Goal: Information Seeking & Learning: Learn about a topic

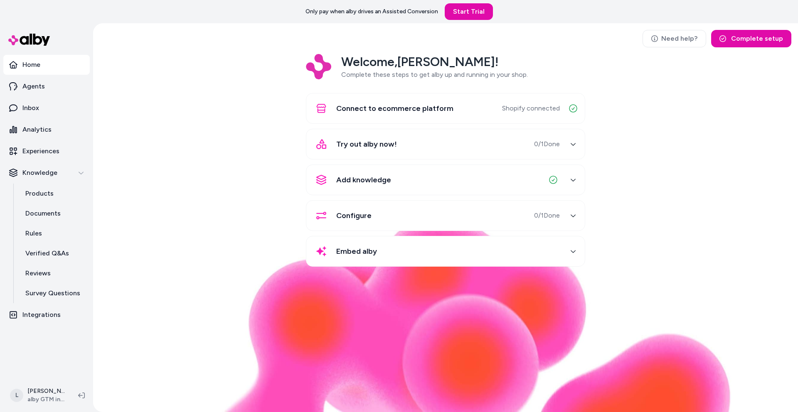
click at [212, 79] on div "Welcome, [PERSON_NAME] ! Complete these steps to get alby up and running in you…" at bounding box center [446, 166] width 692 height 224
click at [39, 194] on p "Products" at bounding box center [39, 194] width 28 height 10
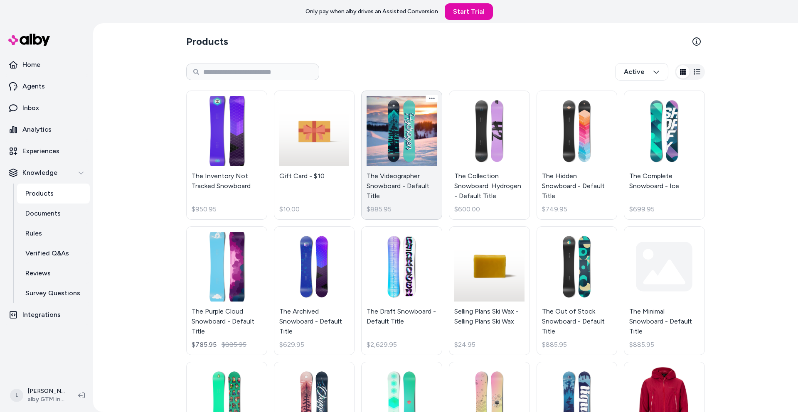
click at [385, 138] on link "The Videographer Snowboard - Default Title $885.95" at bounding box center [401, 155] width 81 height 129
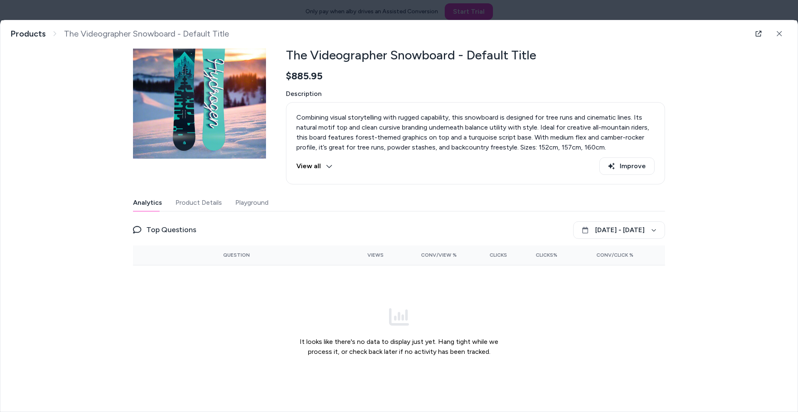
scroll to position [24, 0]
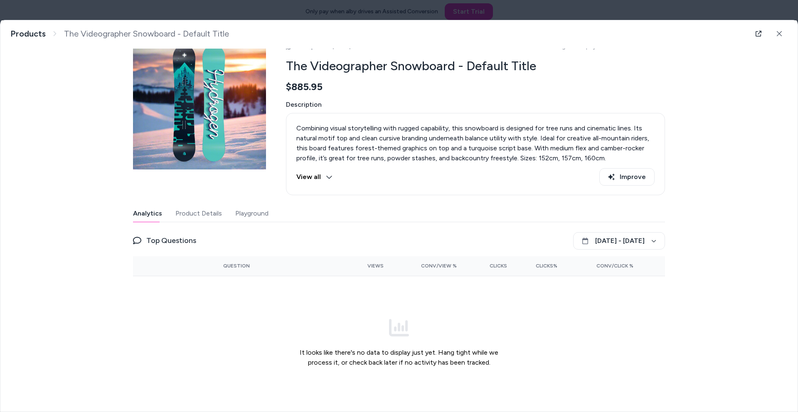
click at [238, 204] on div "Last updated [DATE] Product ID: gid://shopify/Product/6911529255041 The Videogr…" at bounding box center [399, 218] width 532 height 383
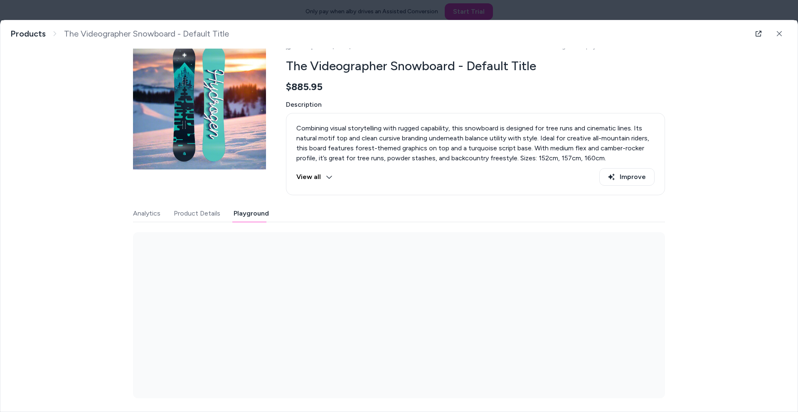
click at [204, 213] on button "Product Details" at bounding box center [197, 213] width 47 height 17
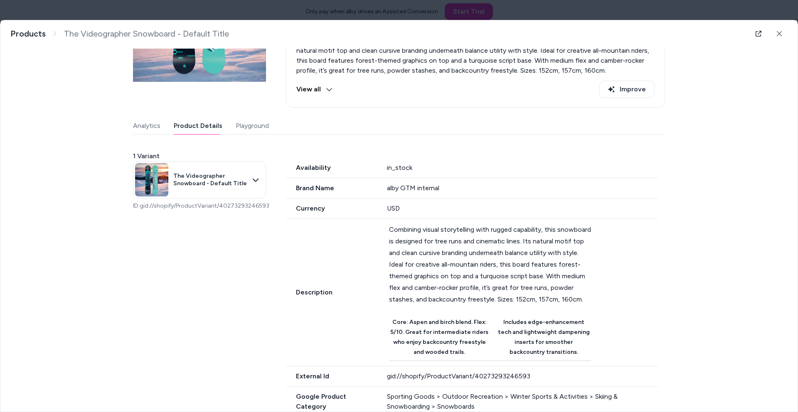
scroll to position [8, 0]
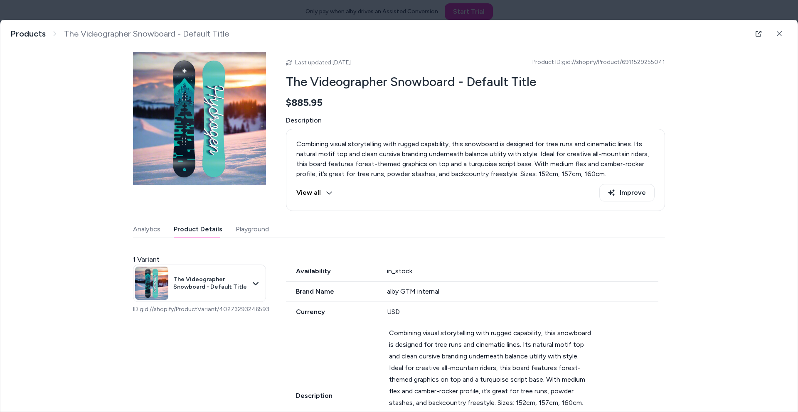
click at [256, 231] on button "Playground" at bounding box center [252, 229] width 33 height 17
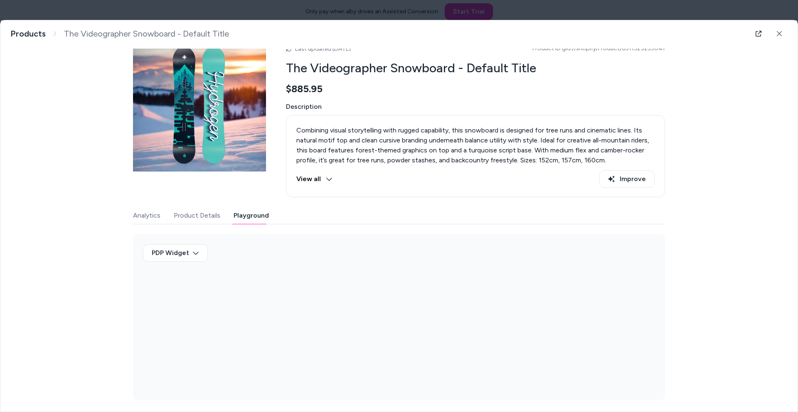
scroll to position [24, 0]
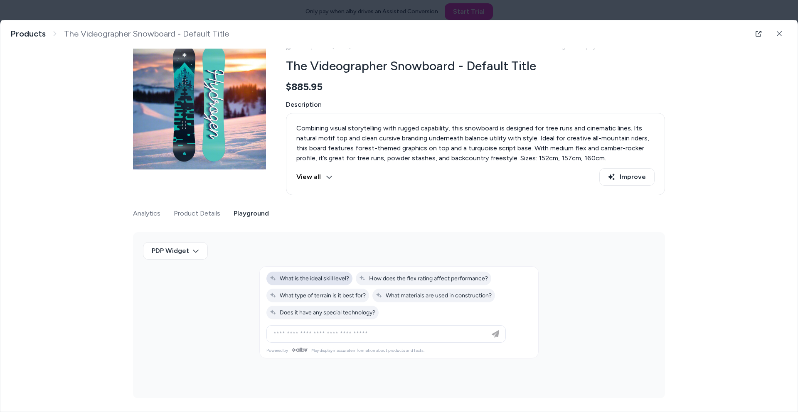
click at [332, 282] on span "What is the ideal skill level?" at bounding box center [309, 278] width 79 height 7
type input "**********"
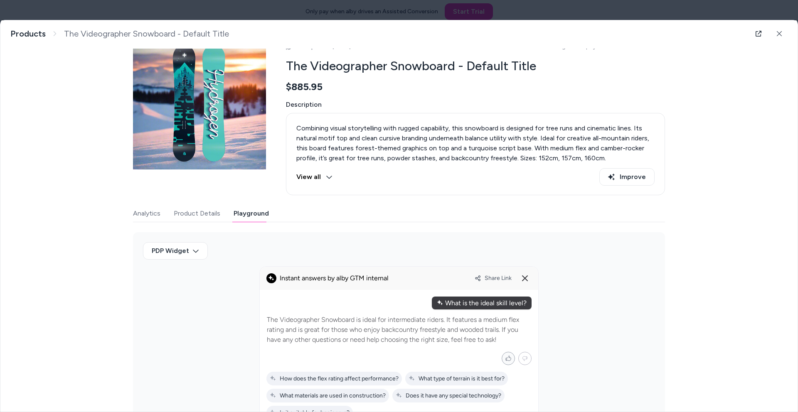
click at [506, 359] on icon "Mark helpful" at bounding box center [508, 358] width 6 height 7
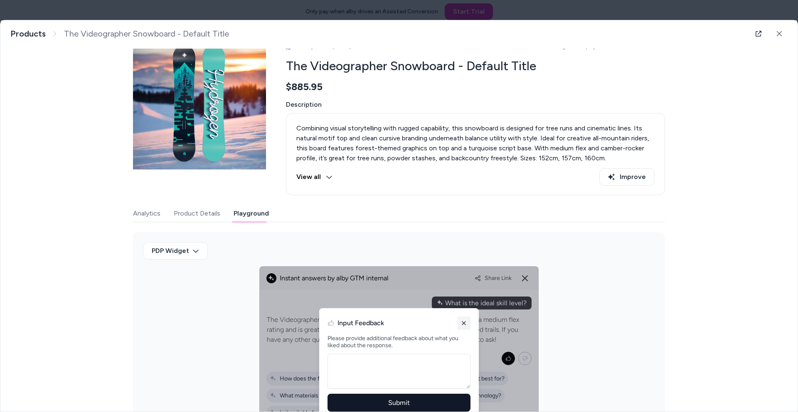
click at [462, 321] on icon at bounding box center [464, 323] width 7 height 7
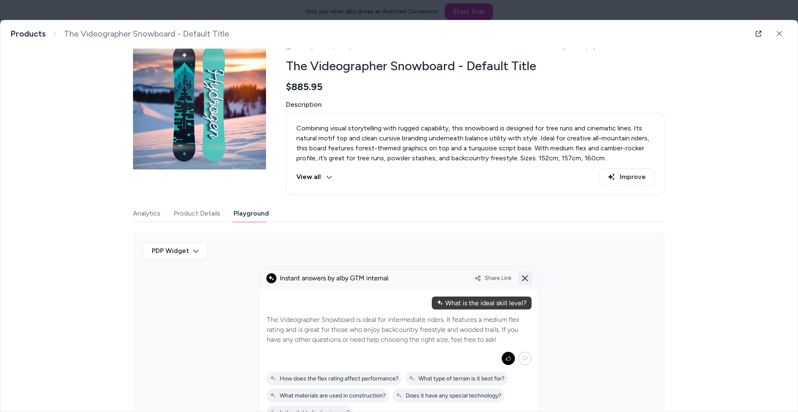
click at [523, 279] on icon at bounding box center [525, 279] width 10 height 10
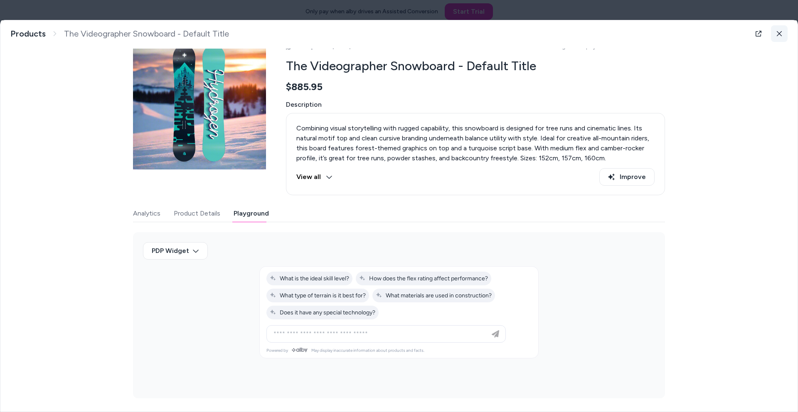
click at [779, 35] on button at bounding box center [779, 33] width 17 height 17
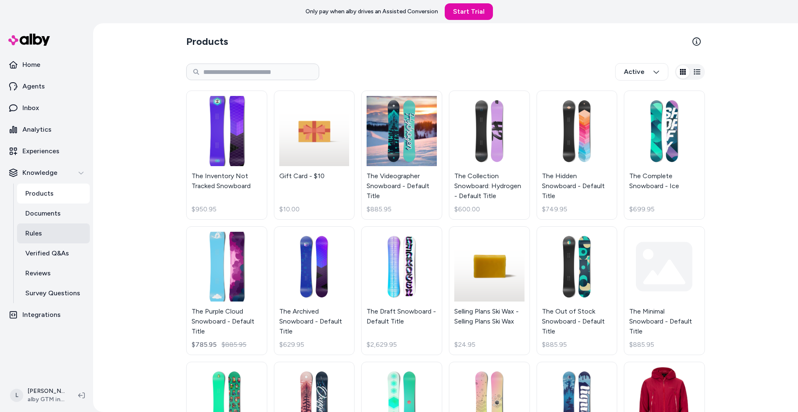
click at [37, 236] on p "Rules" at bounding box center [33, 234] width 17 height 10
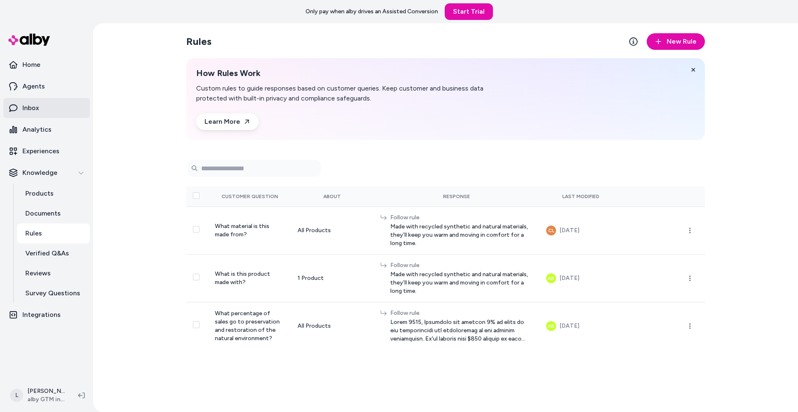
click at [34, 106] on p "Inbox" at bounding box center [30, 108] width 17 height 10
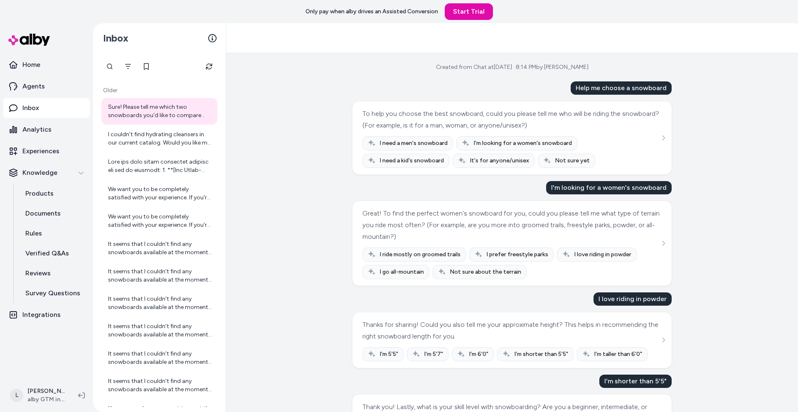
click at [395, 120] on div "To help you choose the best snowboard, could you please tell me who will be rid…" at bounding box center [510, 119] width 297 height 23
click at [428, 120] on div "To help you choose the best snowboard, could you please tell me who will be rid…" at bounding box center [510, 119] width 297 height 23
click at [434, 117] on div "To help you choose the best snowboard, could you please tell me who will be rid…" at bounding box center [510, 119] width 297 height 23
click at [661, 137] on icon "See more" at bounding box center [664, 138] width 6 height 6
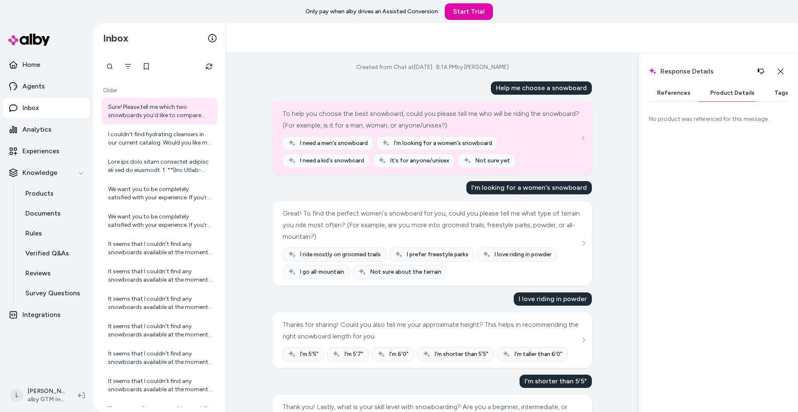
click at [712, 99] on button "Product Details" at bounding box center [732, 93] width 61 height 17
click at [775, 73] on button "Close" at bounding box center [780, 71] width 15 height 17
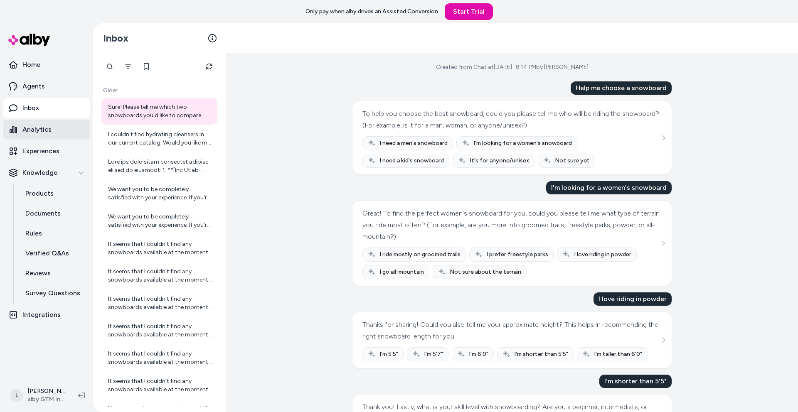
click at [38, 127] on p "Analytics" at bounding box center [36, 130] width 29 height 10
